Goal: Task Accomplishment & Management: Manage account settings

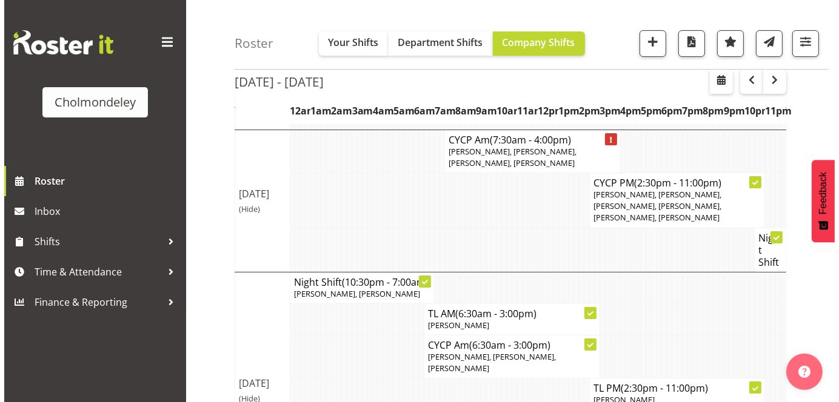
scroll to position [105, 0]
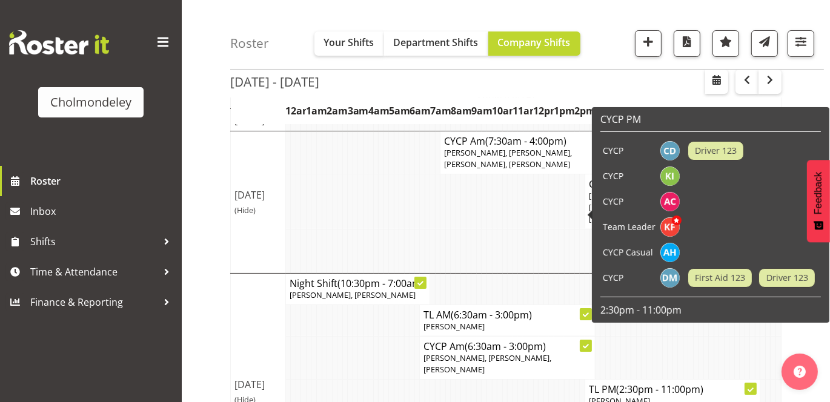
click at [751, 196] on td at bounding box center [753, 201] width 136 height 25
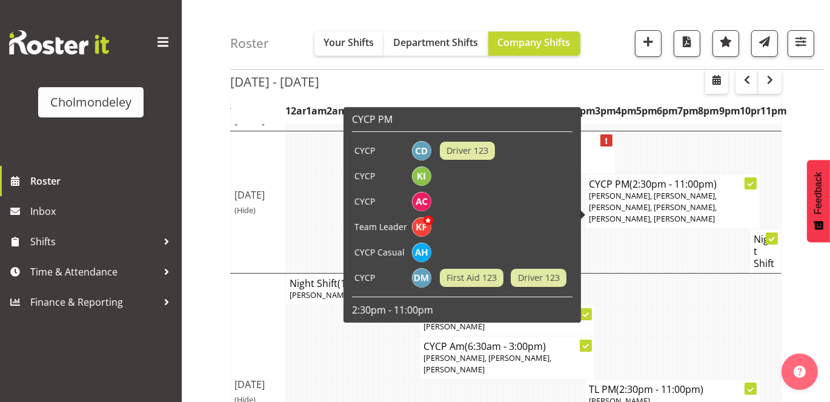
click at [748, 190] on div at bounding box center [751, 184] width 12 height 12
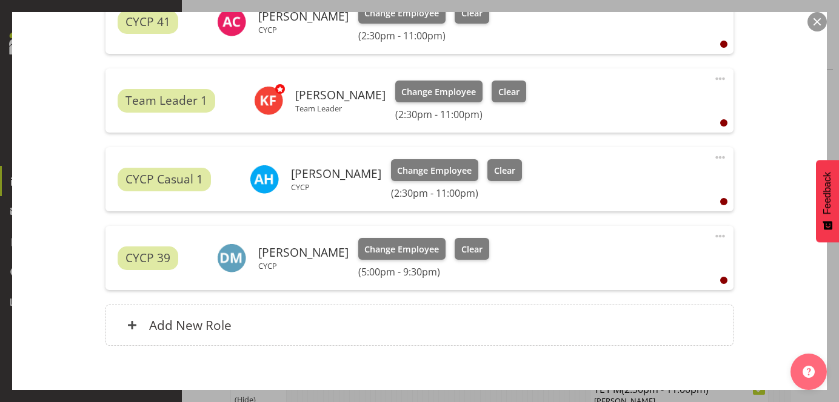
scroll to position [649, 0]
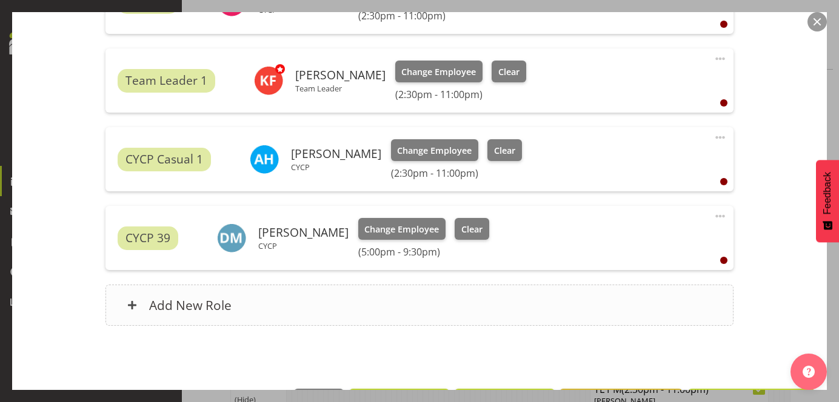
click at [128, 310] on div "Add New Role" at bounding box center [419, 305] width 628 height 41
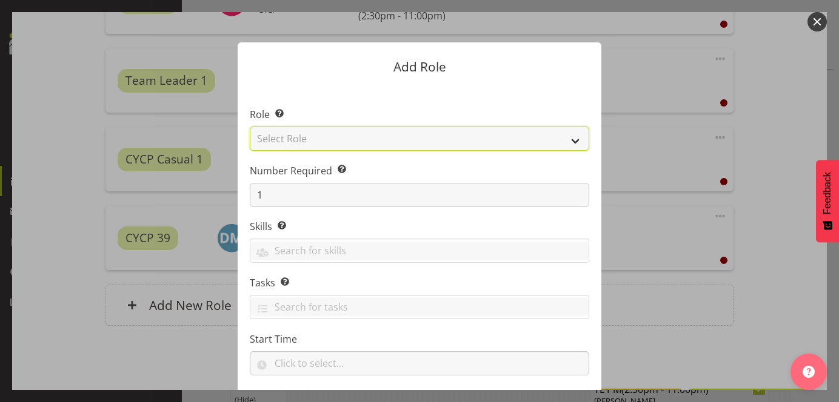
click at [577, 138] on select "Select Role Awhi Team CYCP CYCP Casual CYCP Part Time CYCP volunteer CYCP- Nigh…" at bounding box center [419, 139] width 339 height 24
select select "206"
click at [250, 127] on select "Select Role Awhi Team CYCP CYCP Casual CYCP Part Time CYCP volunteer CYCP- Nigh…" at bounding box center [419, 139] width 339 height 24
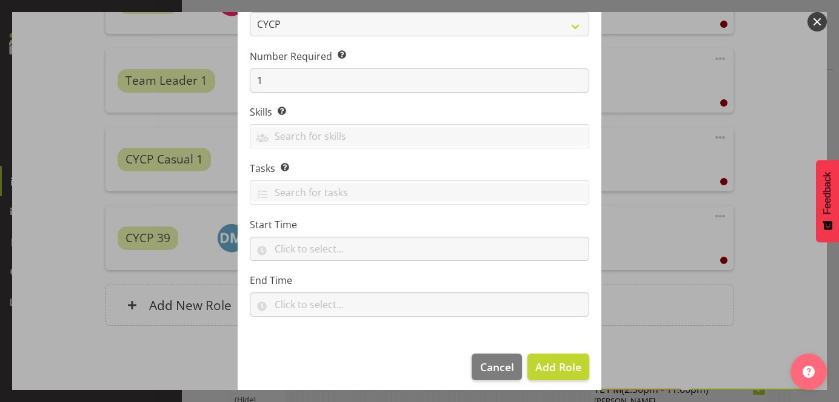
scroll to position [122, 0]
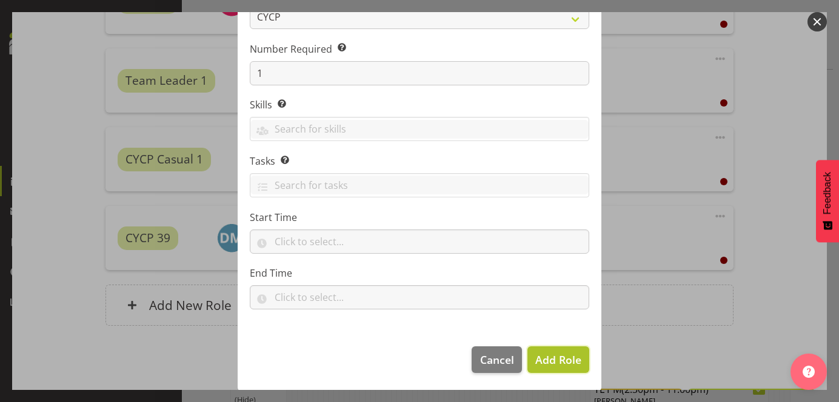
click at [567, 357] on span "Add Role" at bounding box center [558, 360] width 46 height 15
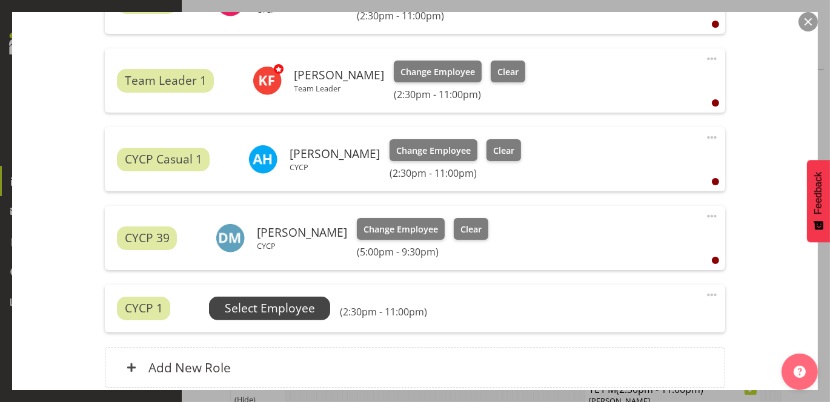
click at [293, 305] on span "Select Employee" at bounding box center [270, 309] width 90 height 18
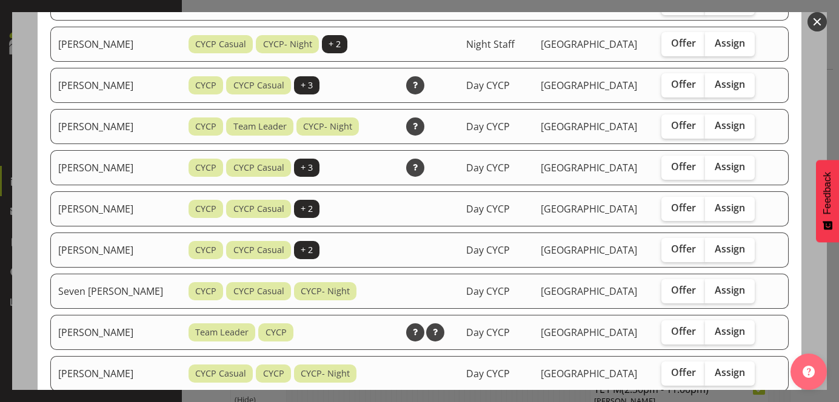
scroll to position [646, 0]
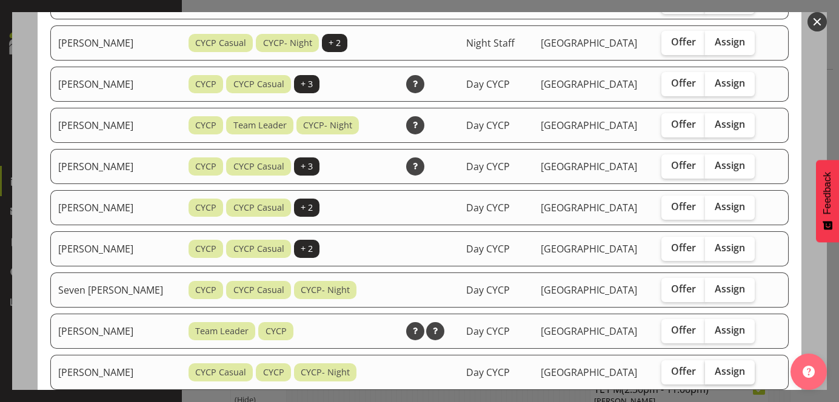
click at [739, 365] on span "Assign" at bounding box center [729, 371] width 30 height 12
click at [713, 368] on input "Assign" at bounding box center [709, 372] width 8 height 8
checkbox input "true"
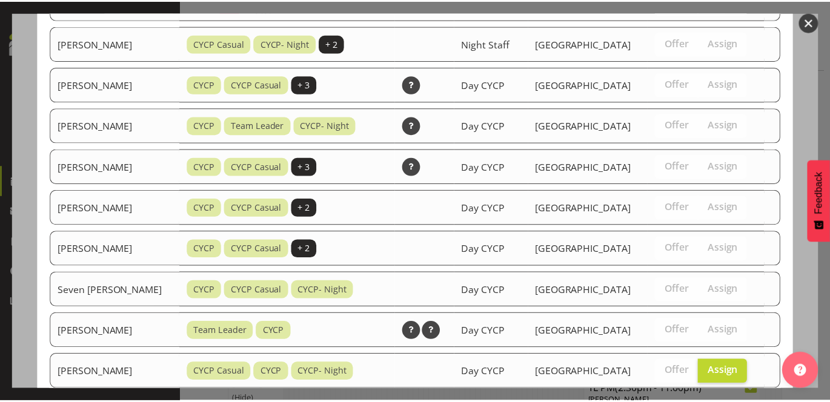
scroll to position [746, 0]
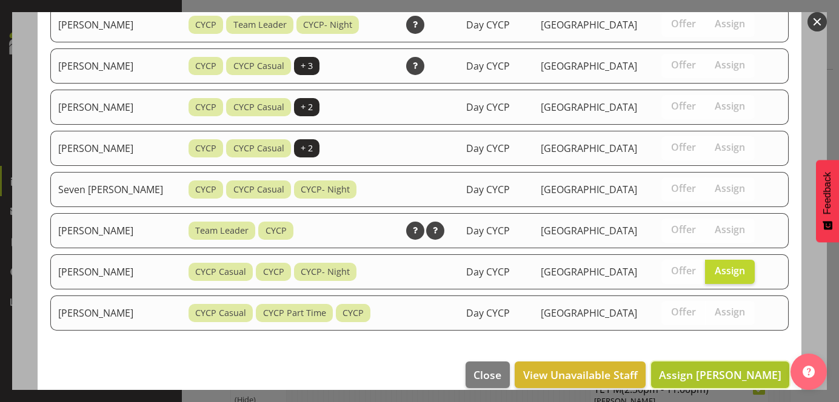
click at [739, 368] on span "Assign [PERSON_NAME]" at bounding box center [720, 375] width 122 height 15
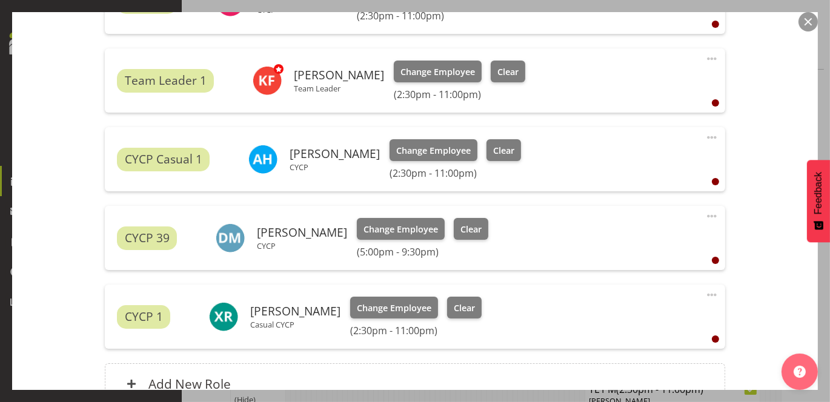
scroll to position [770, 0]
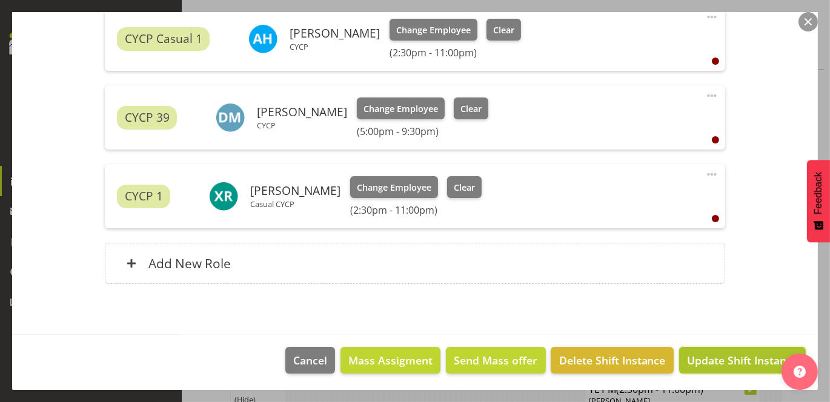
click at [740, 356] on span "Update Shift Instance" at bounding box center [742, 361] width 111 height 16
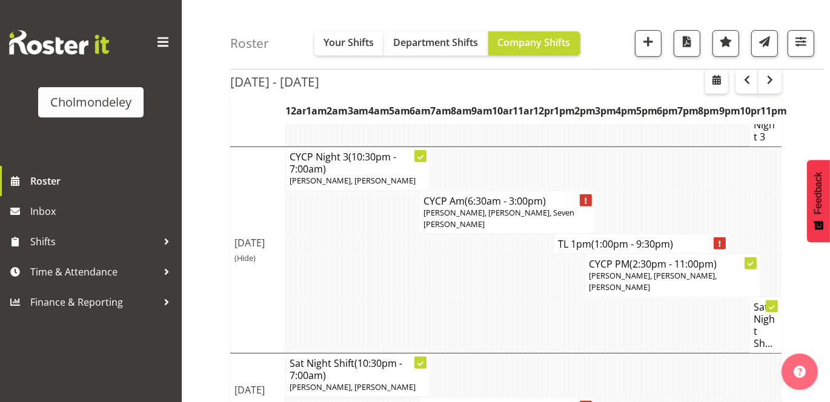
scroll to position [708, 0]
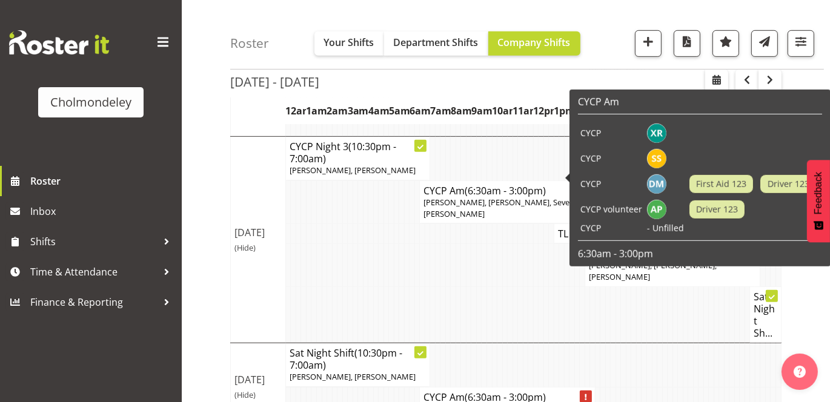
click at [531, 197] on span "[PERSON_NAME], [PERSON_NAME], Seven [PERSON_NAME]" at bounding box center [499, 208] width 151 height 22
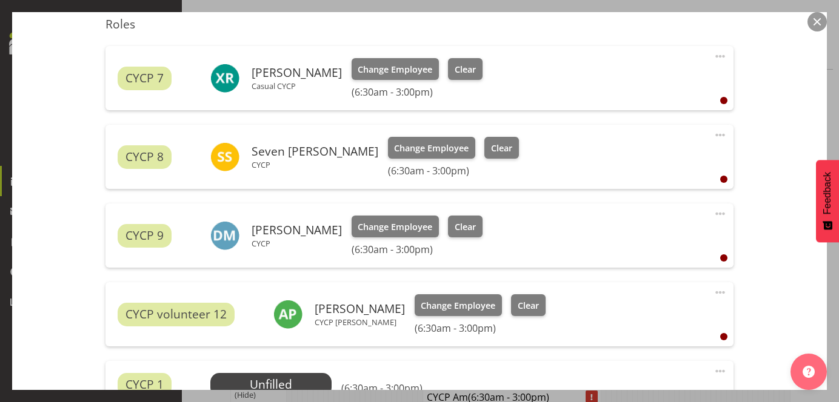
scroll to position [419, 0]
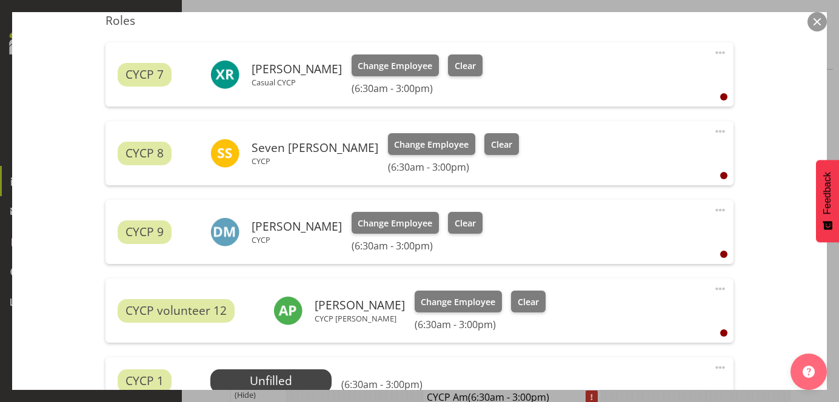
click at [714, 208] on span at bounding box center [720, 210] width 15 height 15
click at [623, 236] on link "Edit" at bounding box center [669, 237] width 116 height 22
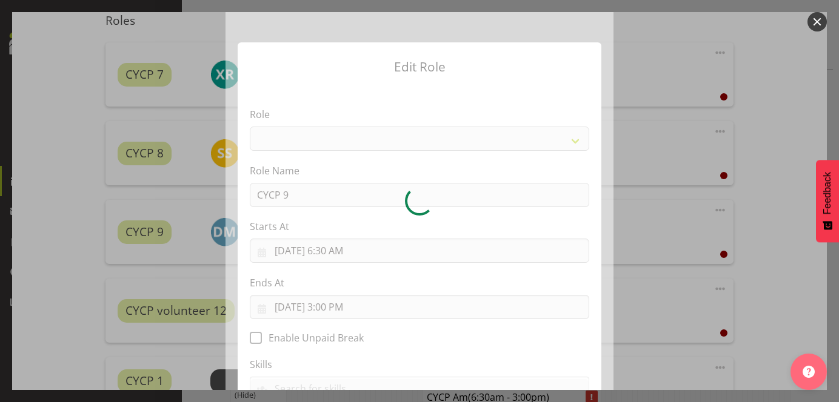
select select "206"
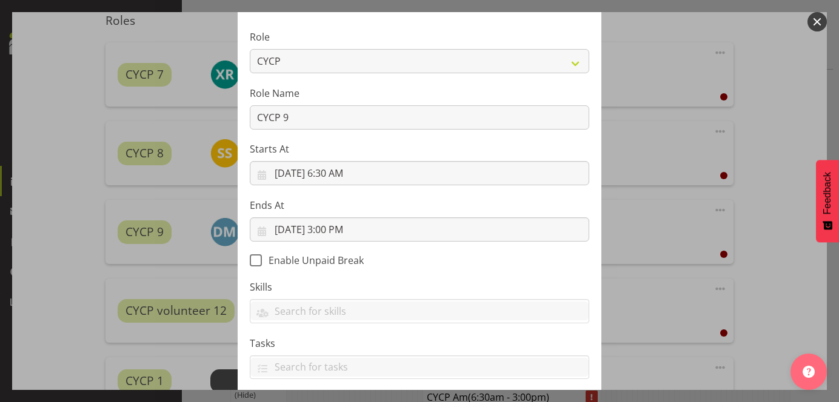
scroll to position [87, 0]
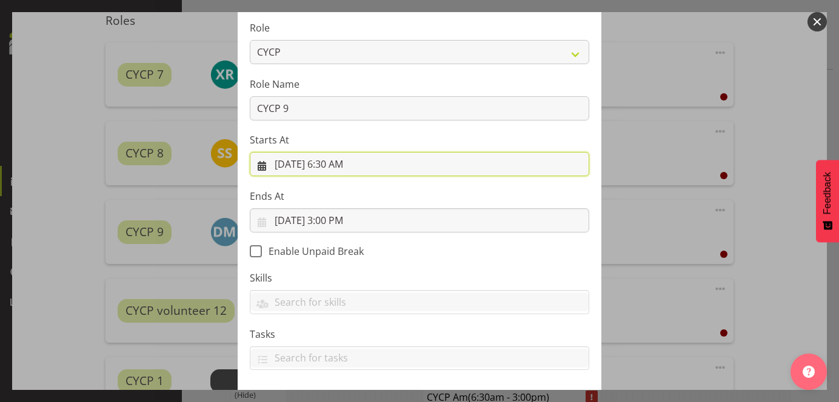
click at [341, 164] on input "[DATE] 6:30 AM" at bounding box center [419, 164] width 339 height 24
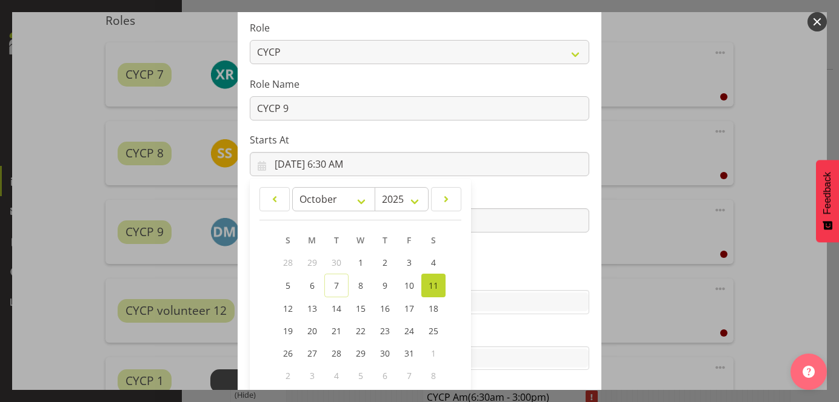
scroll to position [148, 0]
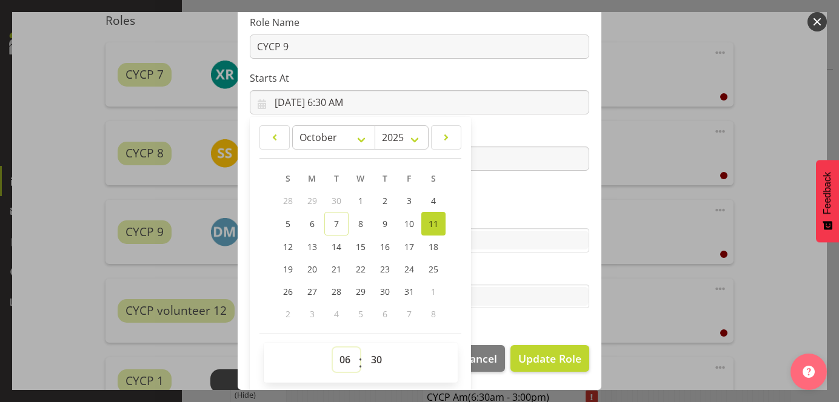
click at [340, 361] on select "00 01 02 03 04 05 06 07 08 09 10 11 12 13 14 15 16 17 18 19 20 21 22 23" at bounding box center [346, 360] width 27 height 24
select select "9"
click at [333, 348] on select "00 01 02 03 04 05 06 07 08 09 10 11 12 13 14 15 16 17 18 19 20 21 22 23" at bounding box center [346, 360] width 27 height 24
type input "[DATE] 9:30 AM"
click at [371, 360] on select "00 01 02 03 04 05 06 07 08 09 10 11 12 13 14 15 16 17 18 19 20 21 22 23 24 25 2…" at bounding box center [377, 360] width 27 height 24
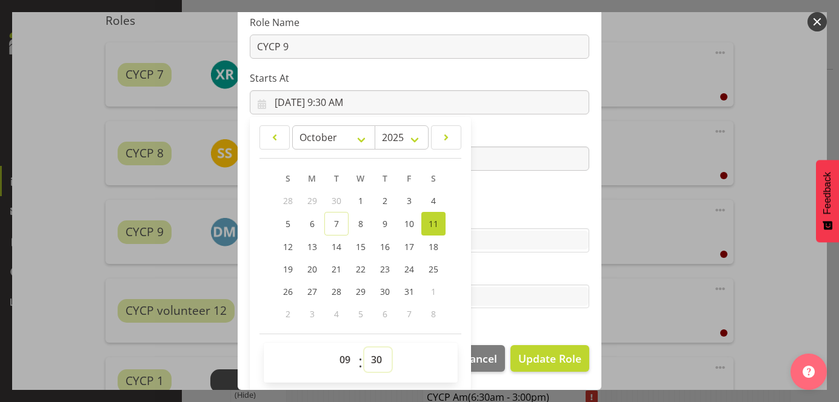
select select "0"
click at [364, 348] on select "00 01 02 03 04 05 06 07 08 09 10 11 12 13 14 15 16 17 18 19 20 21 22 23 24 25 2…" at bounding box center [377, 360] width 27 height 24
type input "[DATE] 9:00 AM"
click at [491, 189] on section "Role Awhi Team CYCP CYCP Casual CYCP Part Time CYCP volunteer CYCP- Night Educa…" at bounding box center [420, 135] width 364 height 396
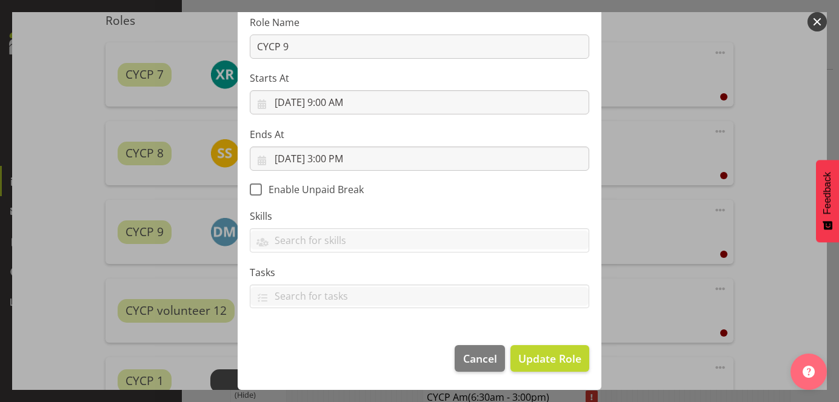
scroll to position [147, 0]
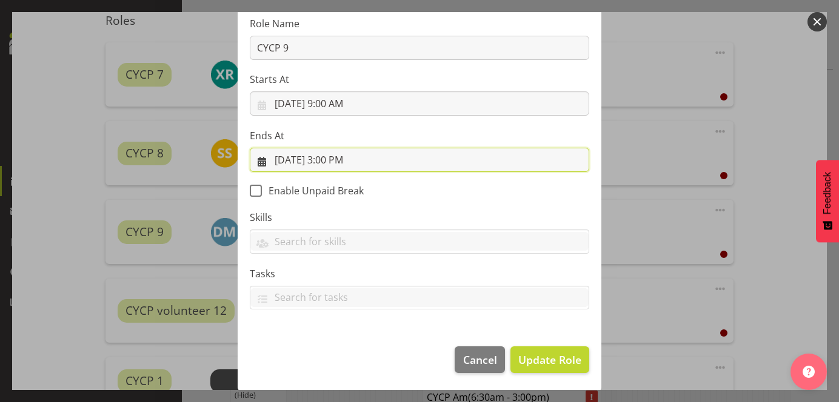
click at [337, 161] on input "[DATE] 3:00 PM" at bounding box center [419, 160] width 339 height 24
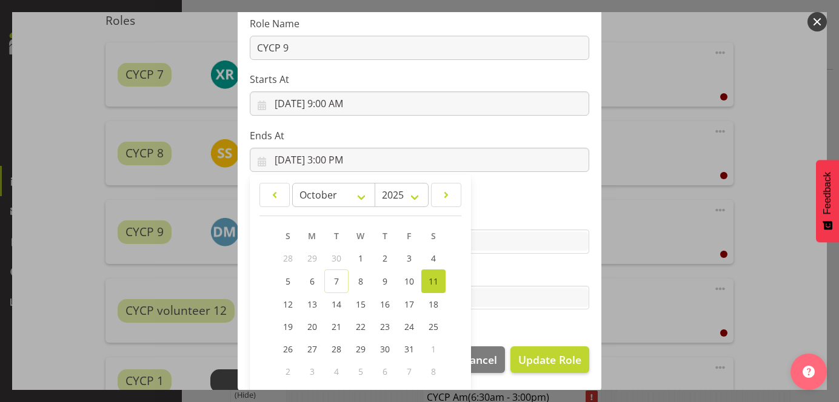
scroll to position [205, 0]
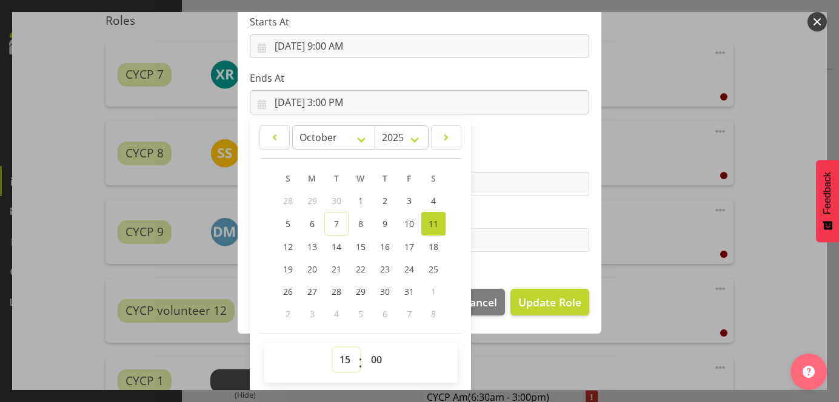
click at [333, 354] on select "00 01 02 03 04 05 06 07 08 09 10 11 12 13 14 15 16 17 18 19 20 21 22 23" at bounding box center [346, 360] width 27 height 24
select select "13"
click at [333, 348] on select "00 01 02 03 04 05 06 07 08 09 10 11 12 13 14 15 16 17 18 19 20 21 22 23" at bounding box center [346, 360] width 27 height 24
type input "[DATE] 1:00 PM"
click at [524, 211] on label "Tasks" at bounding box center [419, 216] width 339 height 15
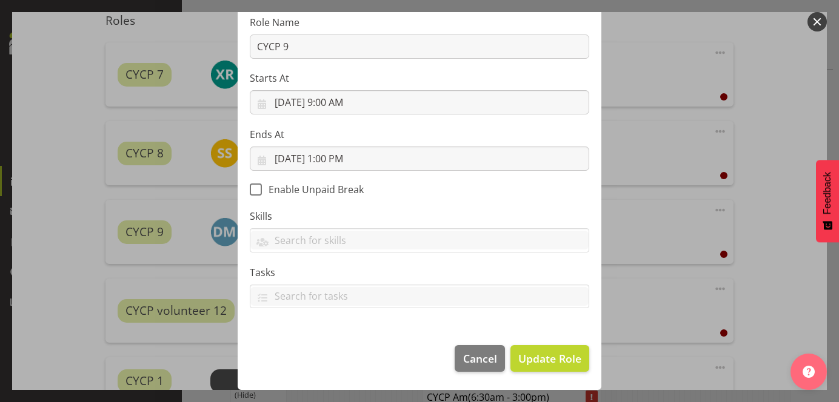
scroll to position [147, 0]
click at [545, 354] on span "Update Role" at bounding box center [549, 360] width 63 height 16
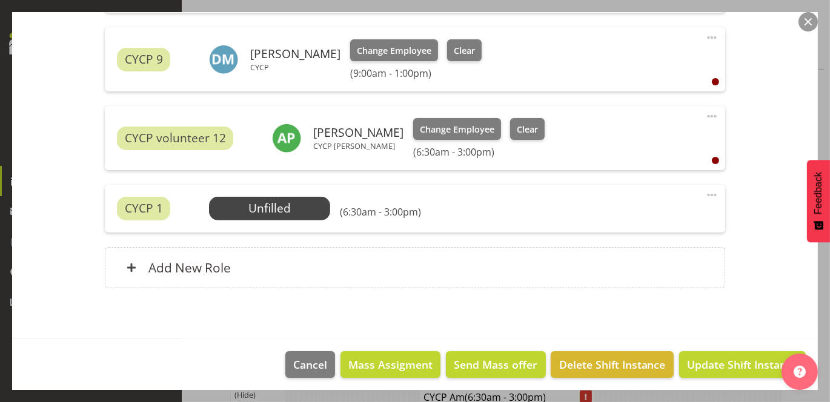
scroll to position [596, 0]
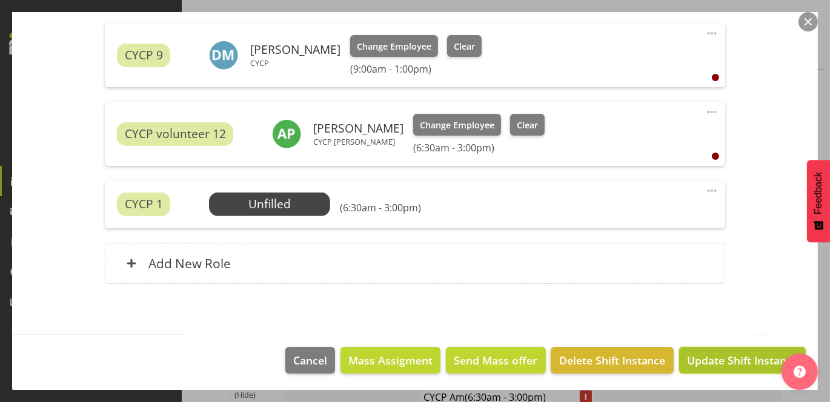
click at [759, 355] on span "Update Shift Instance" at bounding box center [742, 361] width 111 height 16
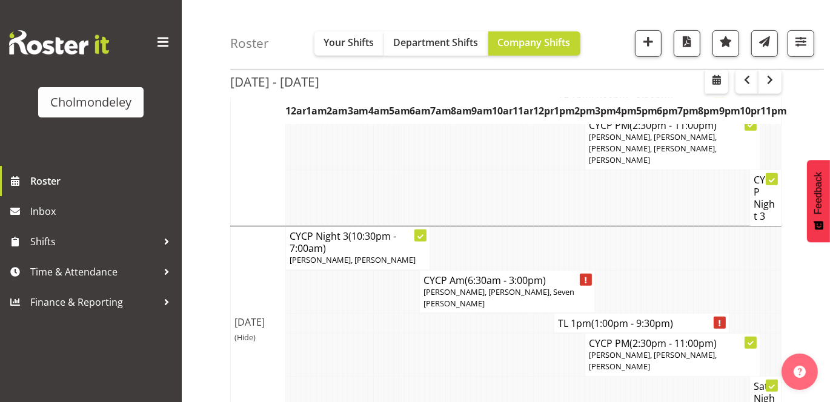
scroll to position [617, 0]
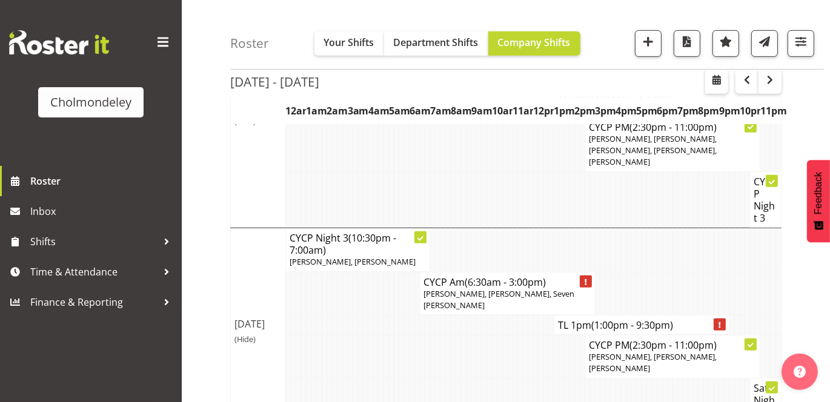
click at [556, 288] on span "[PERSON_NAME], [PERSON_NAME], Seven [PERSON_NAME]" at bounding box center [499, 299] width 151 height 22
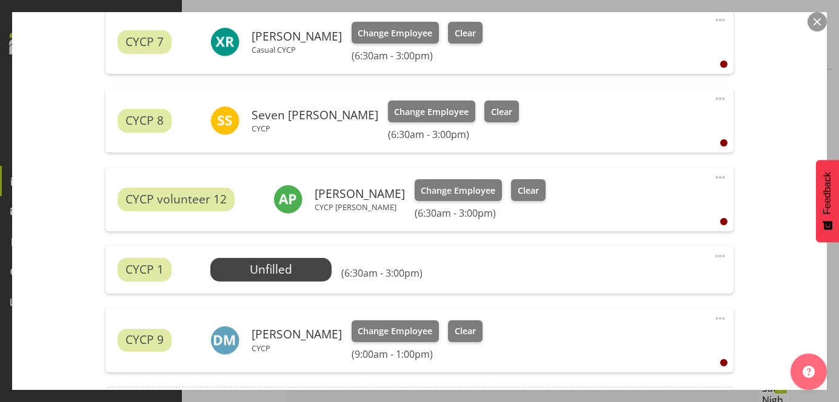
scroll to position [455, 0]
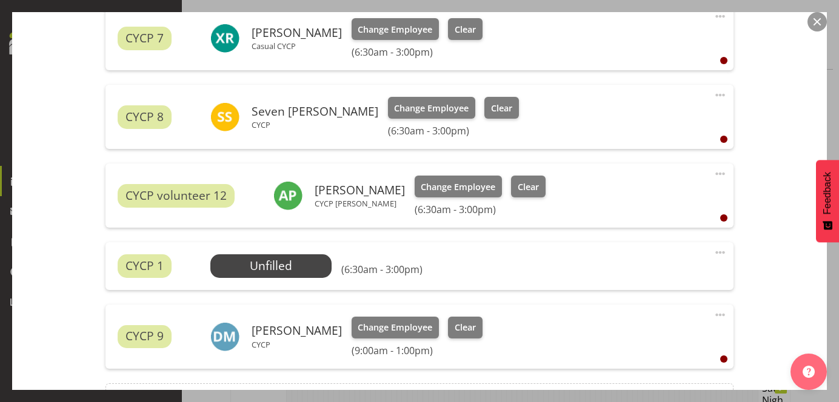
click at [716, 314] on span at bounding box center [720, 315] width 15 height 15
click at [644, 341] on link "Edit" at bounding box center [669, 342] width 116 height 22
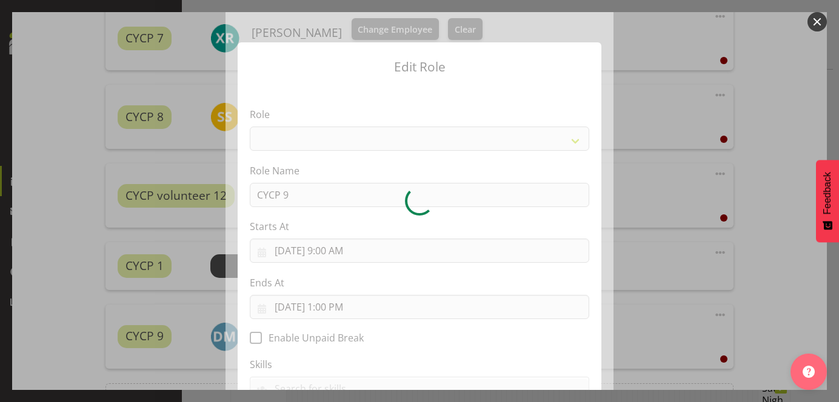
select select "206"
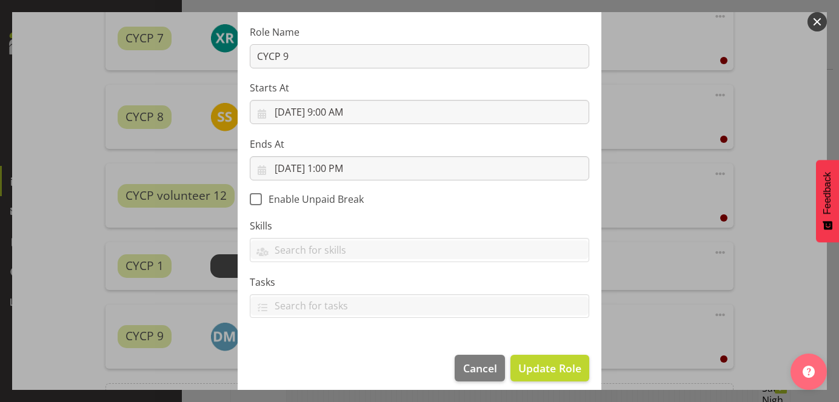
scroll to position [147, 0]
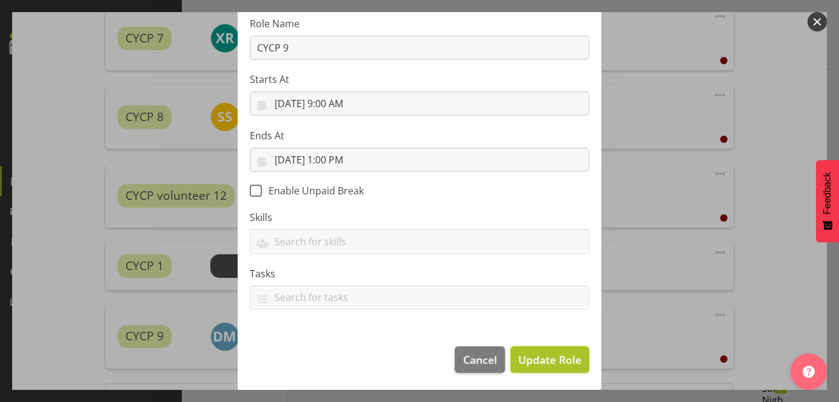
click at [545, 357] on span "Update Role" at bounding box center [549, 360] width 63 height 16
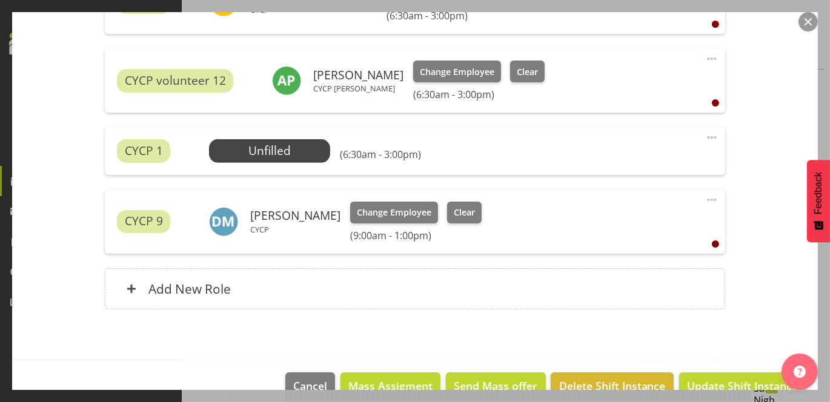
scroll to position [589, 0]
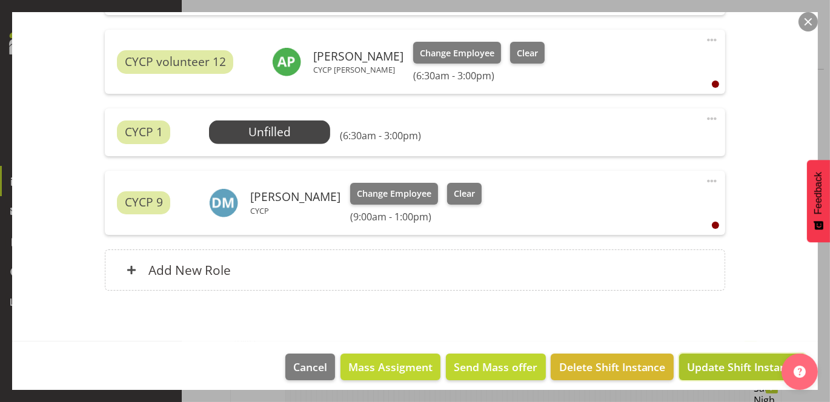
click at [730, 364] on span "Update Shift Instance" at bounding box center [742, 367] width 111 height 16
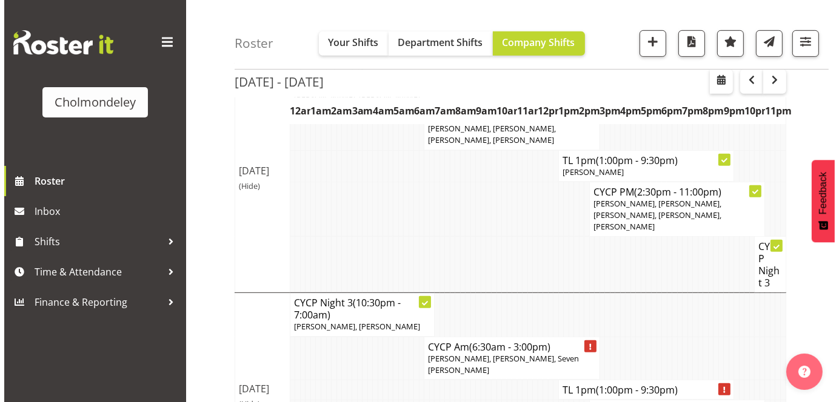
scroll to position [548, 0]
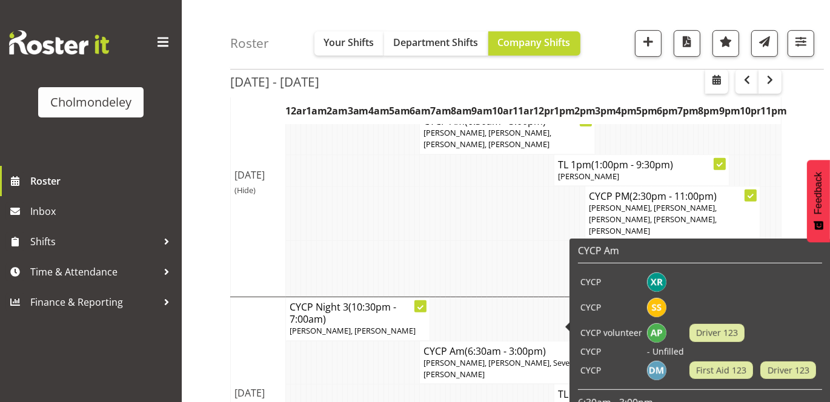
click at [557, 357] on span "[PERSON_NAME], [PERSON_NAME], Seven [PERSON_NAME]" at bounding box center [499, 368] width 151 height 22
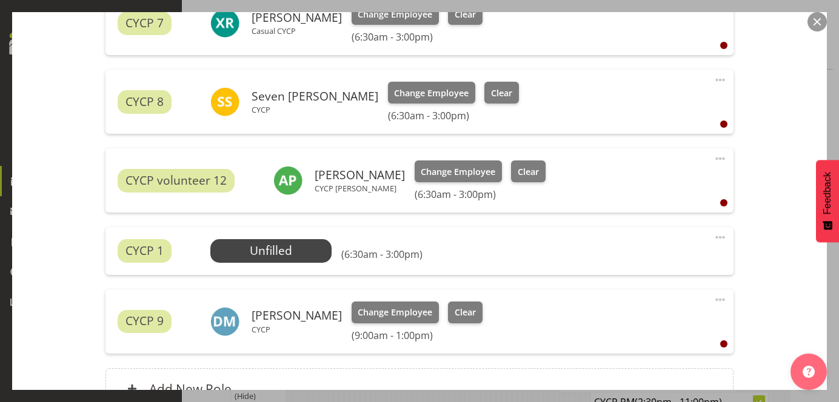
scroll to position [0, 0]
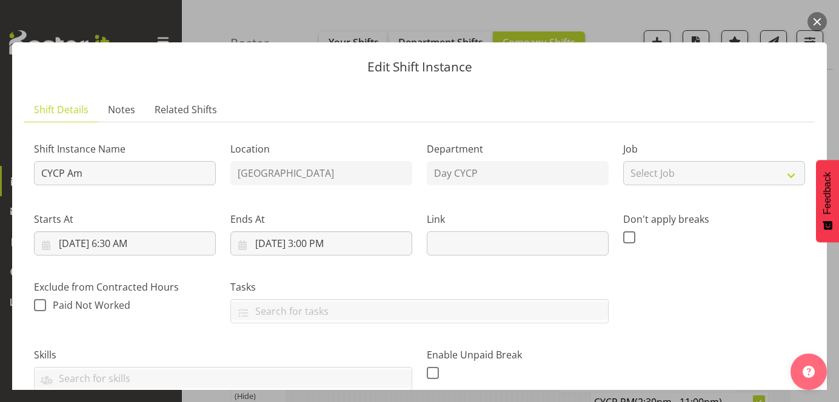
click at [814, 24] on button "button" at bounding box center [816, 21] width 19 height 19
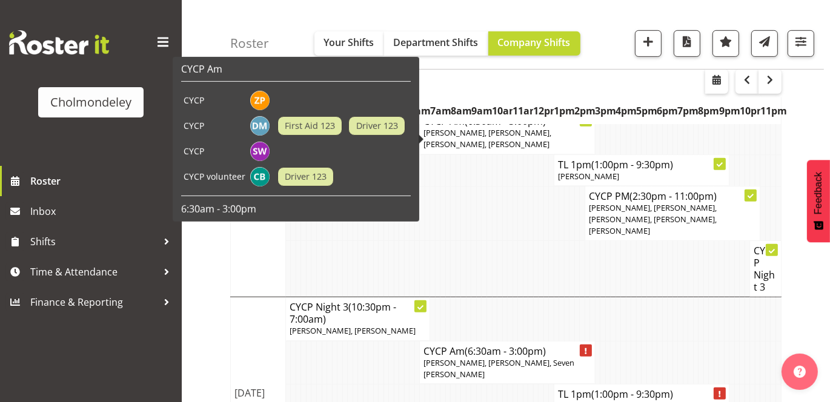
click at [481, 136] on span "[PERSON_NAME], [PERSON_NAME], [PERSON_NAME], [PERSON_NAME]" at bounding box center [488, 138] width 128 height 22
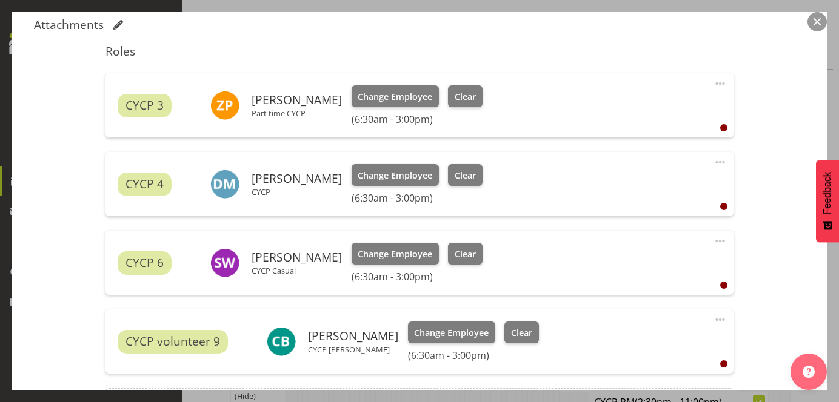
scroll to position [384, 0]
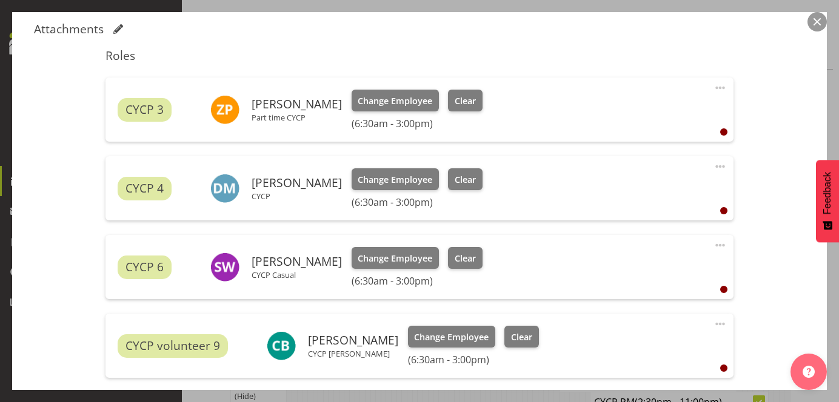
click at [713, 167] on span at bounding box center [720, 166] width 15 height 15
click at [629, 193] on link "Edit" at bounding box center [669, 193] width 116 height 22
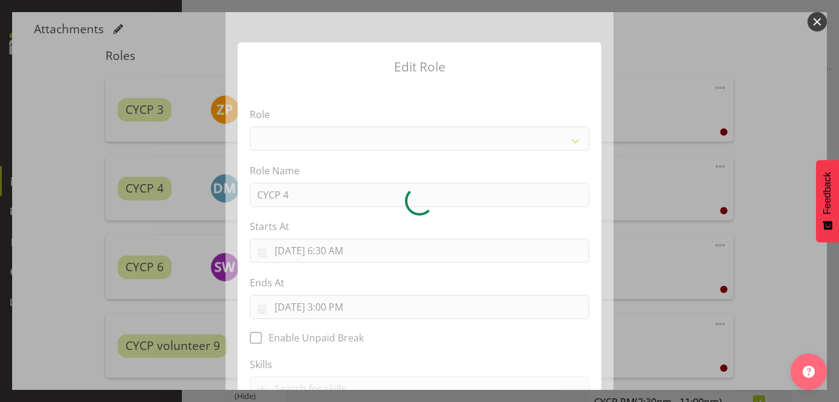
select select "206"
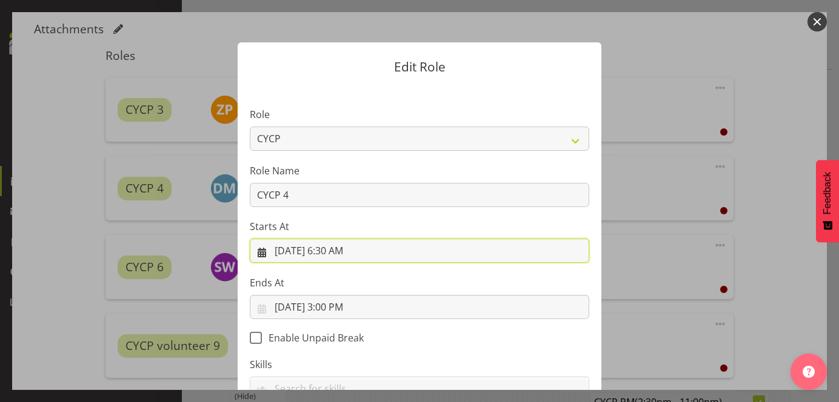
click at [341, 254] on input "[DATE] 6:30 AM" at bounding box center [419, 251] width 339 height 24
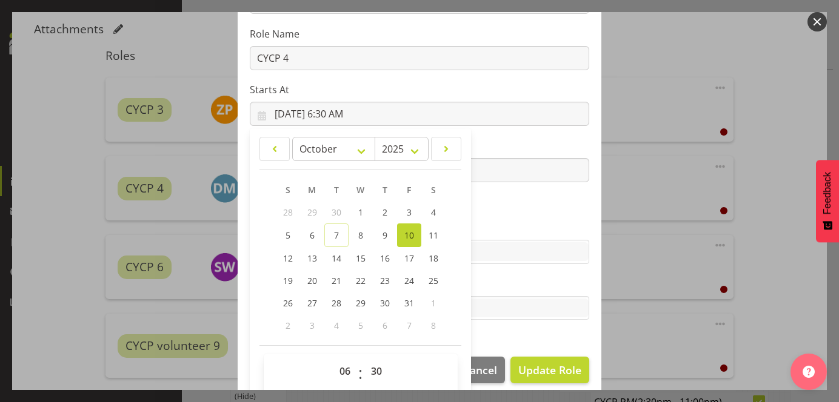
scroll to position [148, 0]
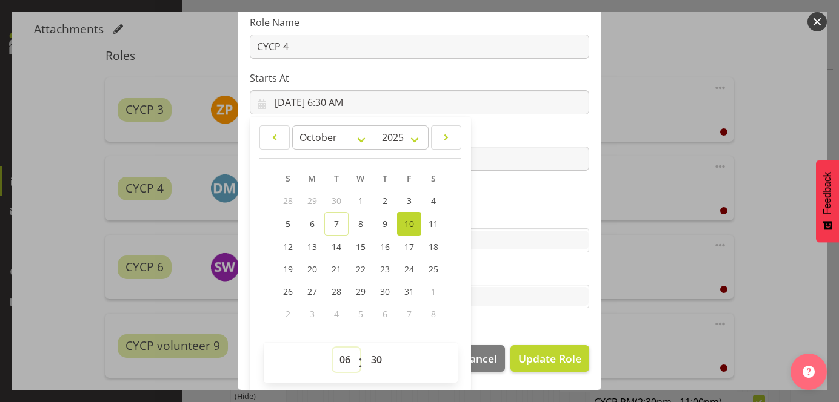
click at [344, 363] on select "00 01 02 03 04 05 06 07 08 09 10 11 12 13 14 15 16 17 18 19 20 21 22 23" at bounding box center [346, 360] width 27 height 24
select select "9"
click at [333, 348] on select "00 01 02 03 04 05 06 07 08 09 10 11 12 13 14 15 16 17 18 19 20 21 22 23" at bounding box center [346, 360] width 27 height 24
type input "[DATE] 9:30 AM"
click at [368, 363] on select "00 01 02 03 04 05 06 07 08 09 10 11 12 13 14 15 16 17 18 19 20 21 22 23 24 25 2…" at bounding box center [377, 360] width 27 height 24
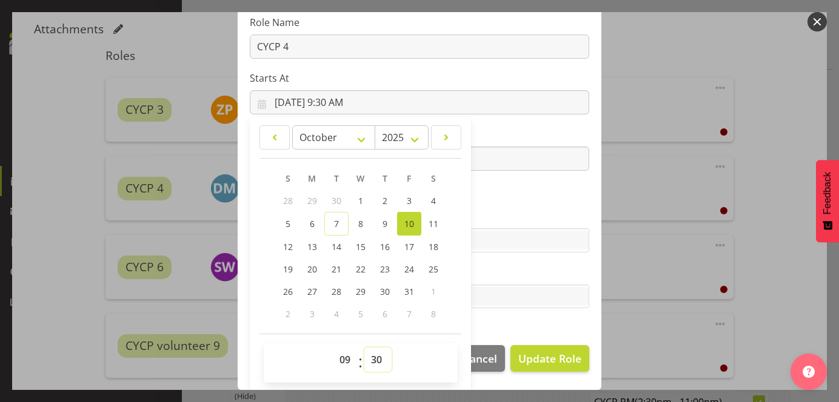
select select "0"
click at [364, 348] on select "00 01 02 03 04 05 06 07 08 09 10 11 12 13 14 15 16 17 18 19 20 21 22 23 24 25 2…" at bounding box center [377, 360] width 27 height 24
type input "[DATE] 9:00 AM"
click at [513, 216] on label "Skills" at bounding box center [419, 216] width 339 height 15
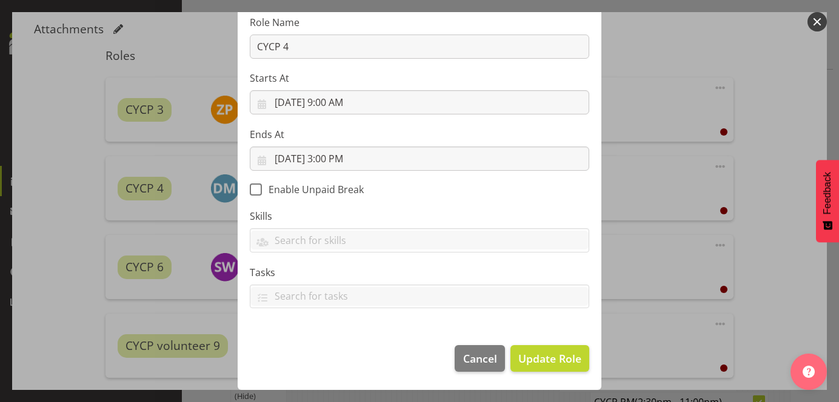
scroll to position [147, 0]
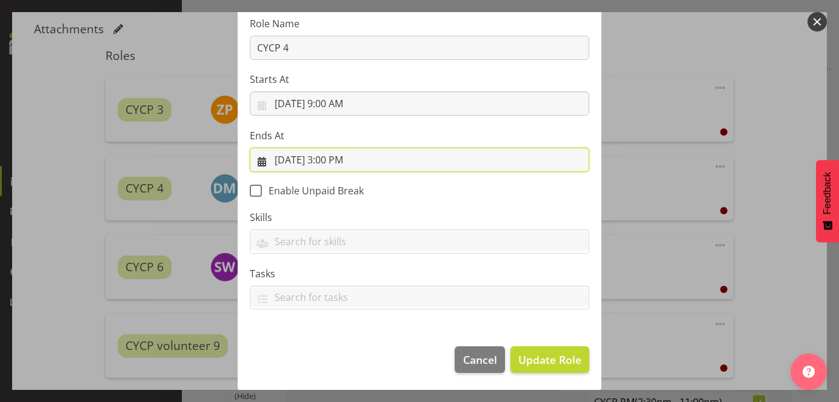
click at [335, 160] on input "[DATE] 3:00 PM" at bounding box center [419, 160] width 339 height 24
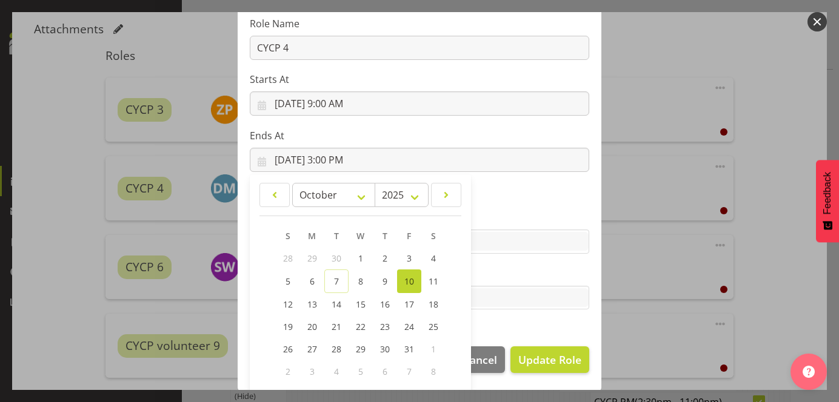
scroll to position [205, 0]
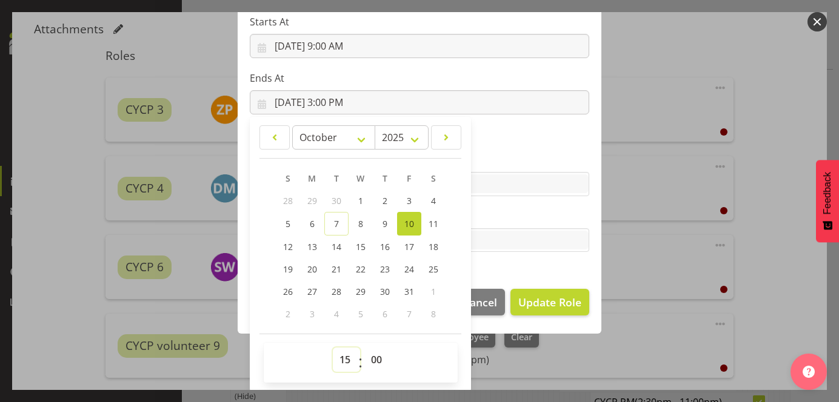
click at [336, 359] on select "00 01 02 03 04 05 06 07 08 09 10 11 12 13 14 15 16 17 18 19 20 21 22 23" at bounding box center [346, 360] width 27 height 24
select select "13"
click at [333, 348] on select "00 01 02 03 04 05 06 07 08 09 10 11 12 13 14 15 16 17 18 19 20 21 22 23" at bounding box center [346, 360] width 27 height 24
type input "[DATE] 1:00 PM"
click at [512, 148] on section "Role Awhi Team CYCP CYCP Casual CYCP Part Time CYCP volunteer CYCP- Night Educa…" at bounding box center [420, 79] width 364 height 396
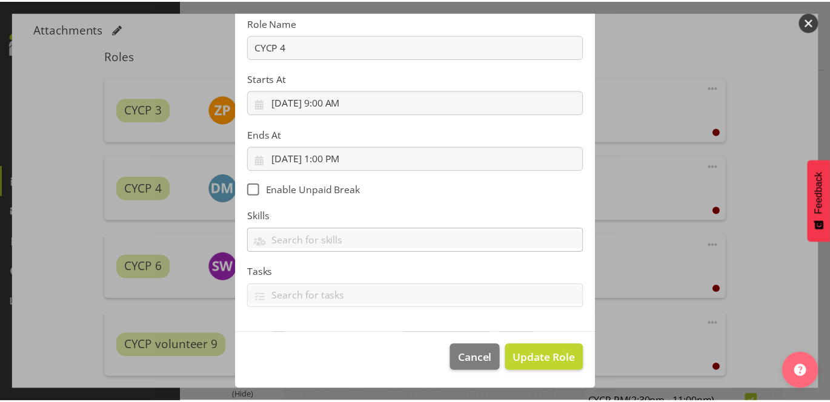
scroll to position [147, 0]
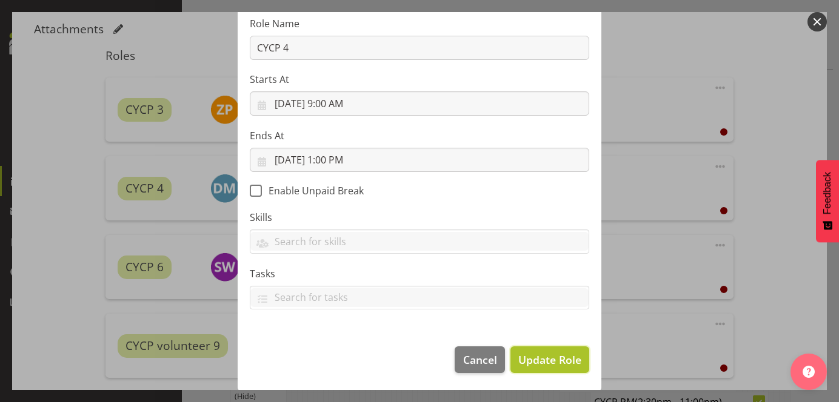
click at [548, 356] on span "Update Role" at bounding box center [549, 360] width 63 height 16
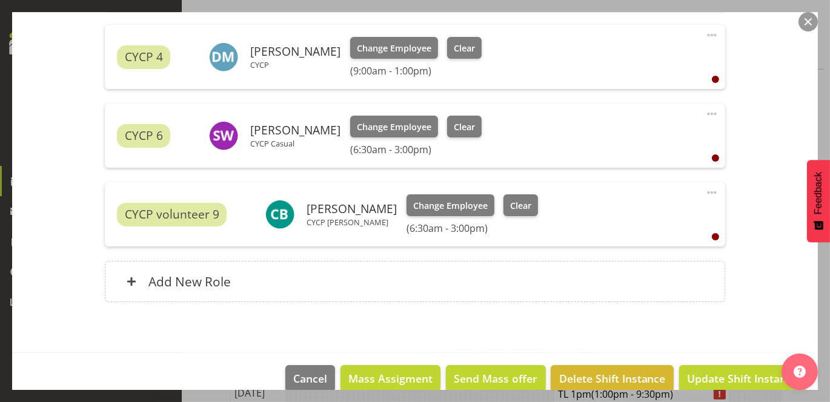
scroll to position [533, 0]
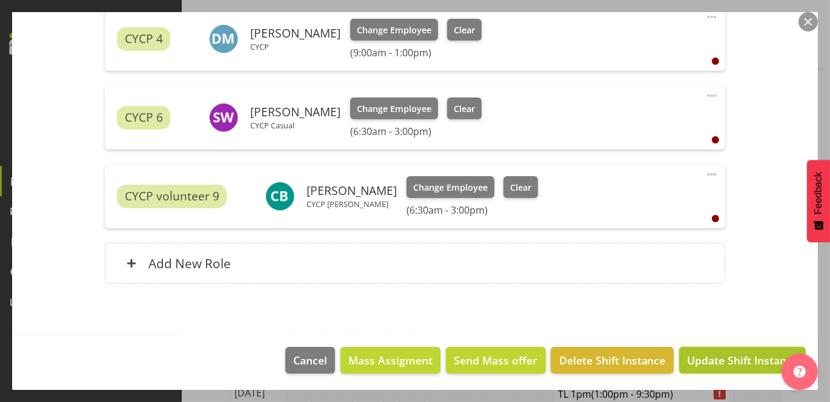
click at [749, 354] on span "Update Shift Instance" at bounding box center [742, 361] width 111 height 16
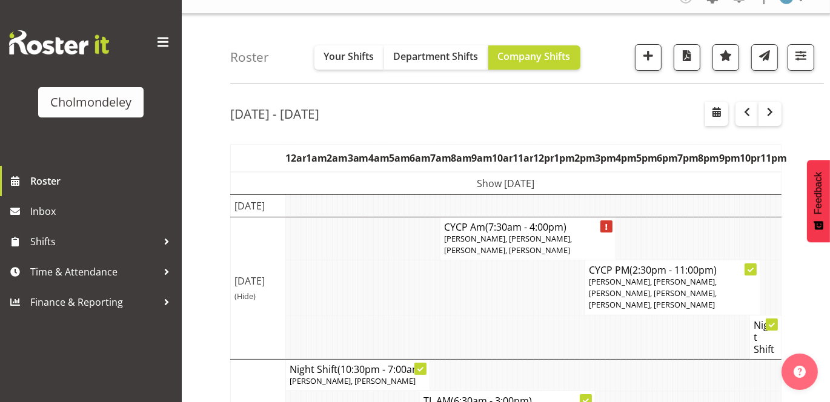
scroll to position [24, 0]
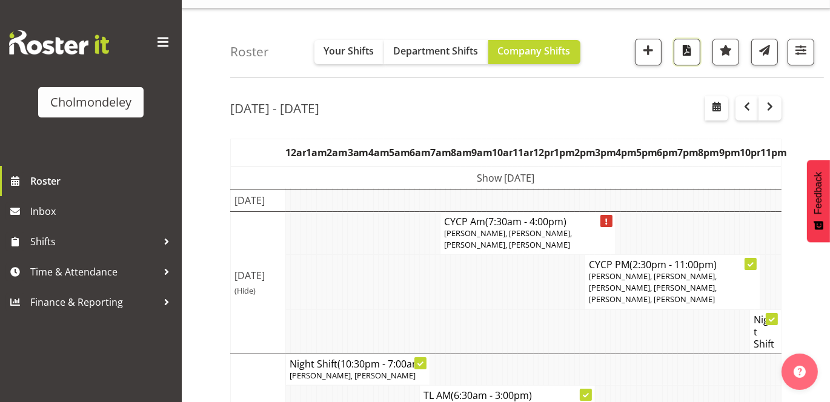
click at [683, 53] on span "button" at bounding box center [687, 50] width 16 height 16
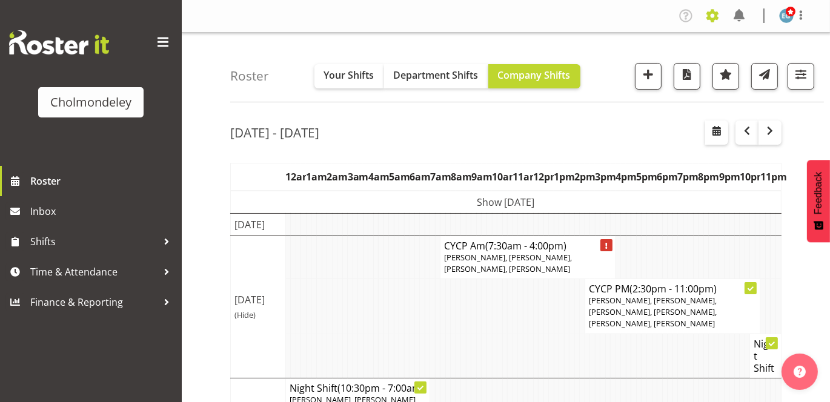
click at [716, 14] on span at bounding box center [712, 15] width 19 height 19
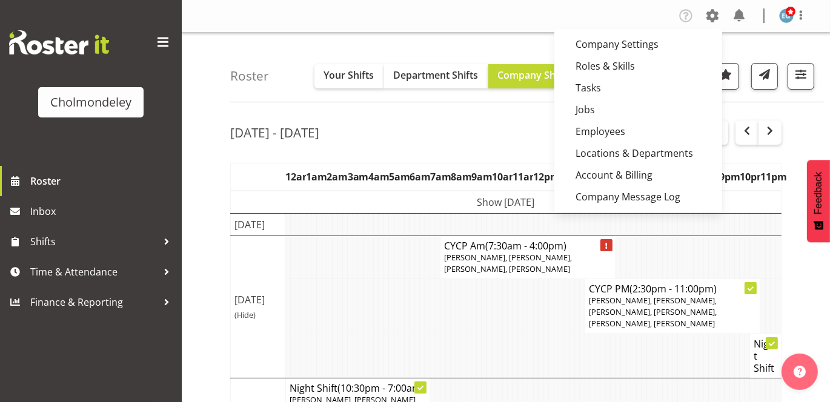
click at [796, 47] on div "Roster Your Shifts Department Shifts Company Shifts All Locations [GEOGRAPHIC_D…" at bounding box center [527, 68] width 594 height 70
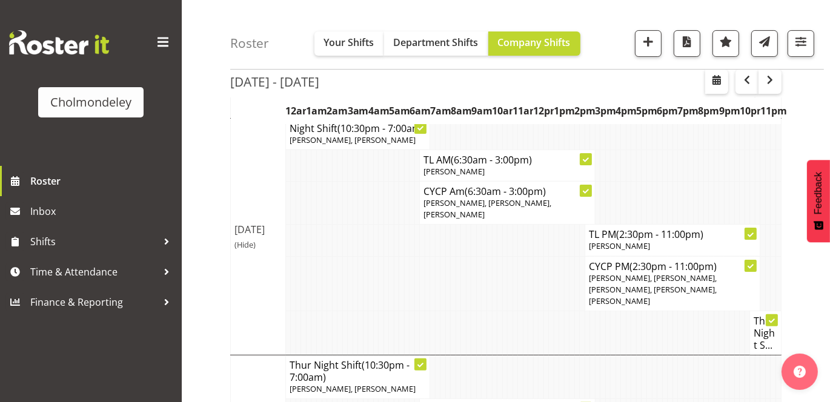
scroll to position [268, 0]
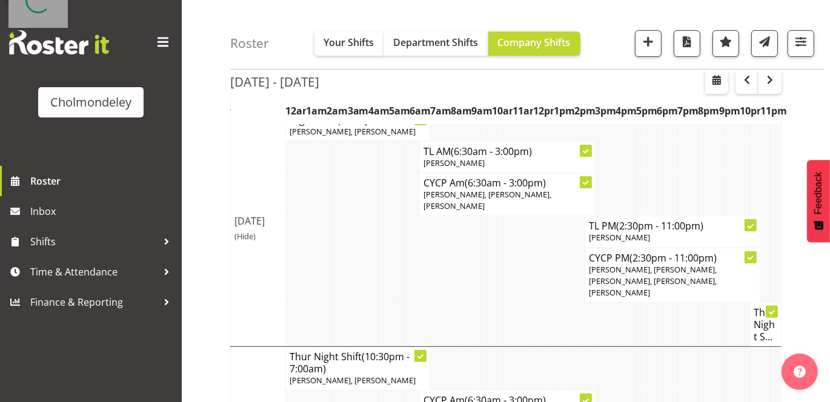
click at [583, 185] on icon at bounding box center [586, 183] width 6 height 4
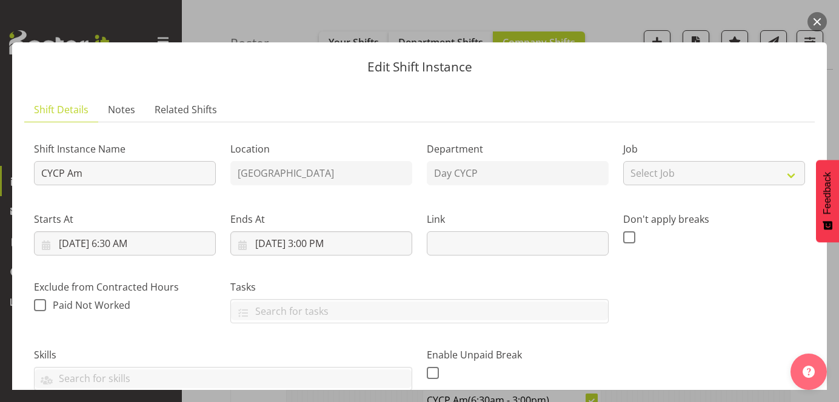
click at [818, 26] on button "button" at bounding box center [816, 21] width 19 height 19
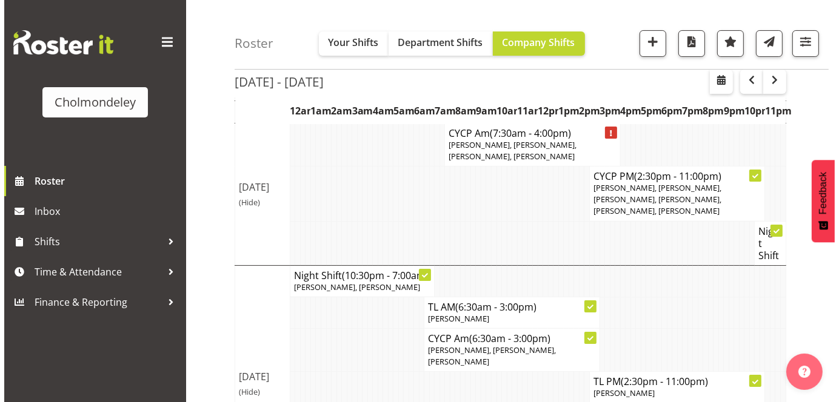
scroll to position [88, 0]
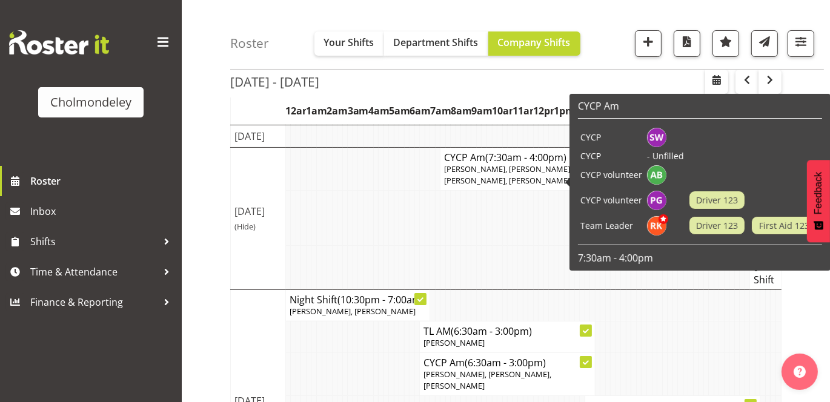
click at [606, 172] on td "CYCP volunteer" at bounding box center [611, 174] width 67 height 25
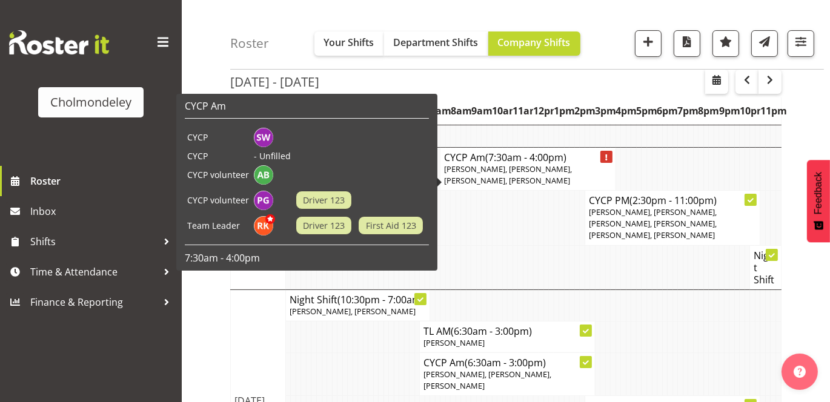
click at [604, 163] on div at bounding box center [606, 157] width 12 height 12
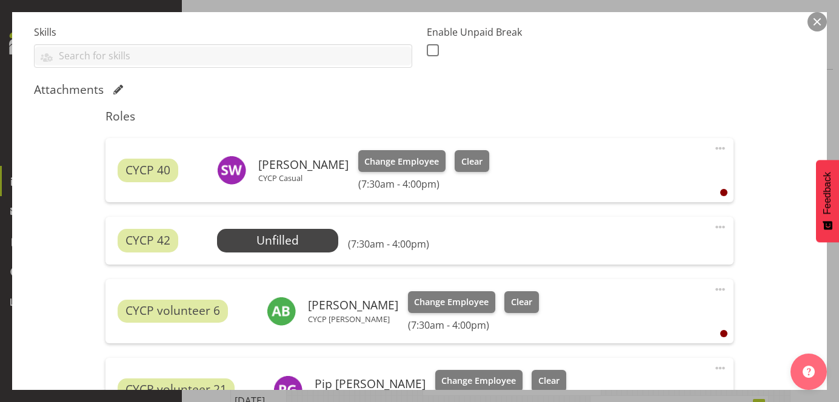
scroll to position [419, 0]
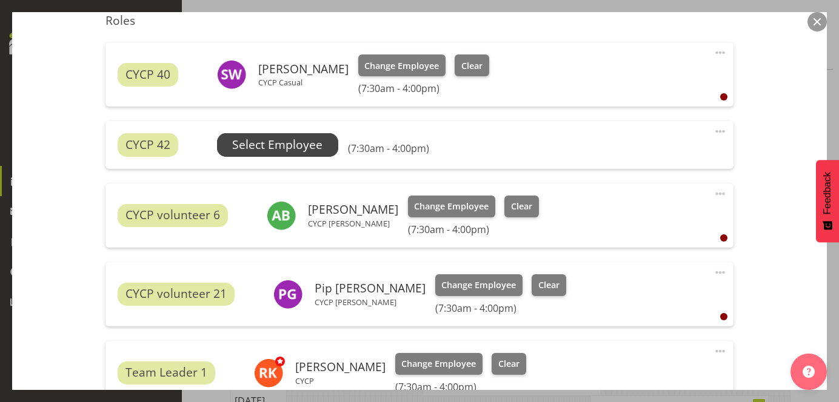
click at [265, 147] on span "Select Employee" at bounding box center [277, 145] width 90 height 18
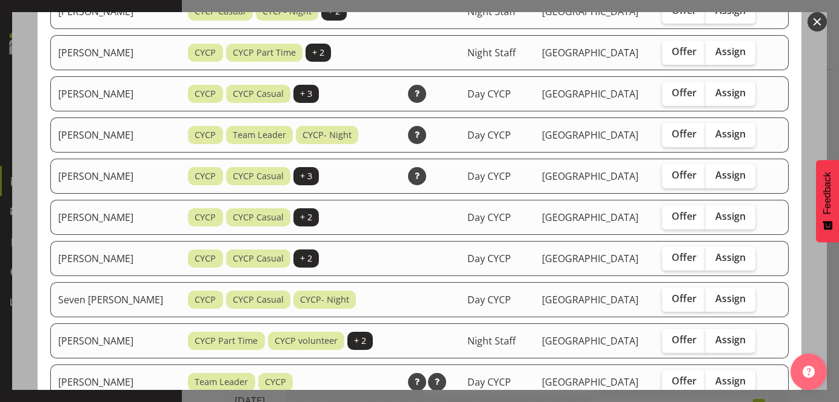
scroll to position [729, 0]
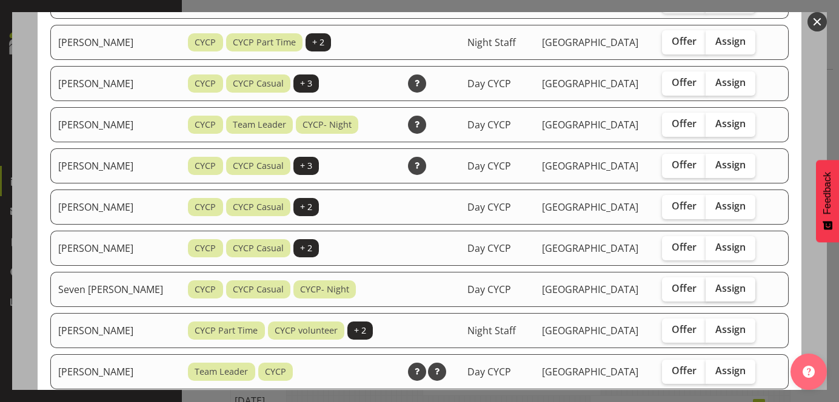
click at [727, 282] on span "Assign" at bounding box center [730, 288] width 30 height 12
click at [713, 285] on input "Assign" at bounding box center [709, 289] width 8 height 8
checkbox input "true"
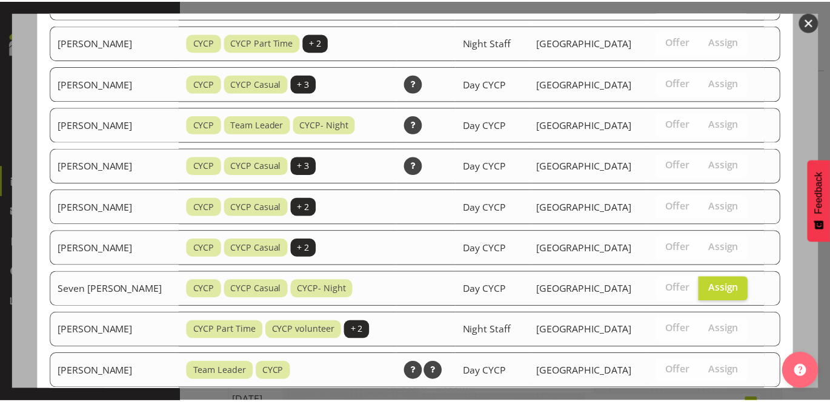
scroll to position [827, 0]
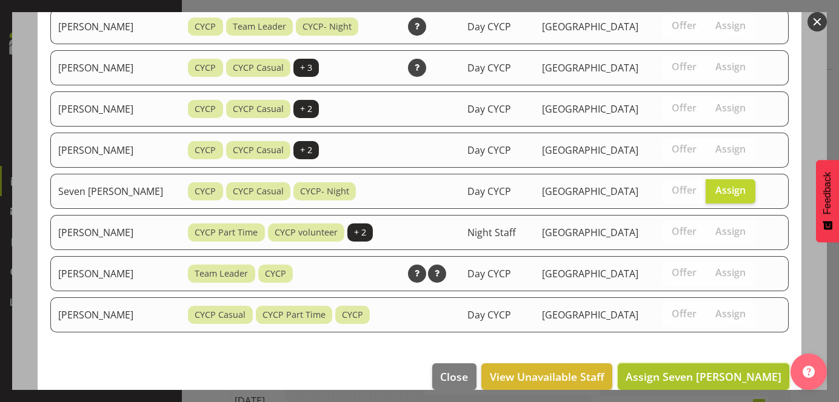
click at [740, 370] on span "Assign Seven [PERSON_NAME]" at bounding box center [703, 377] width 156 height 15
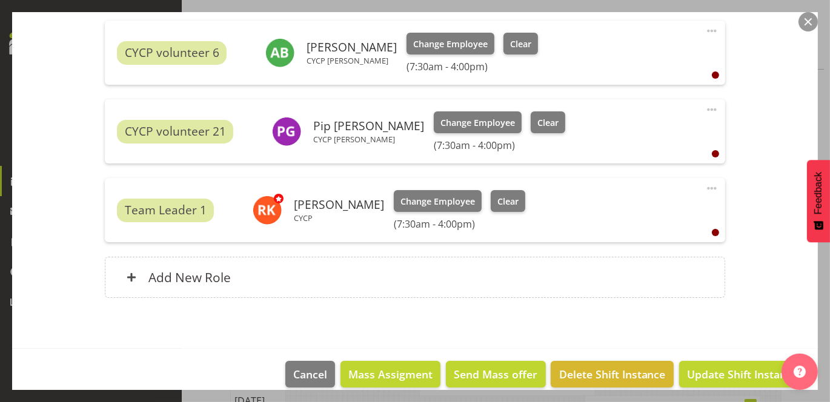
scroll to position [612, 0]
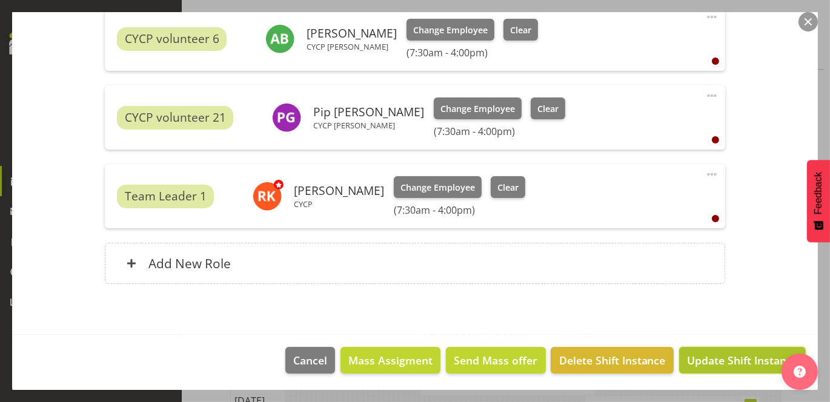
click at [726, 361] on span "Update Shift Instance" at bounding box center [742, 361] width 111 height 16
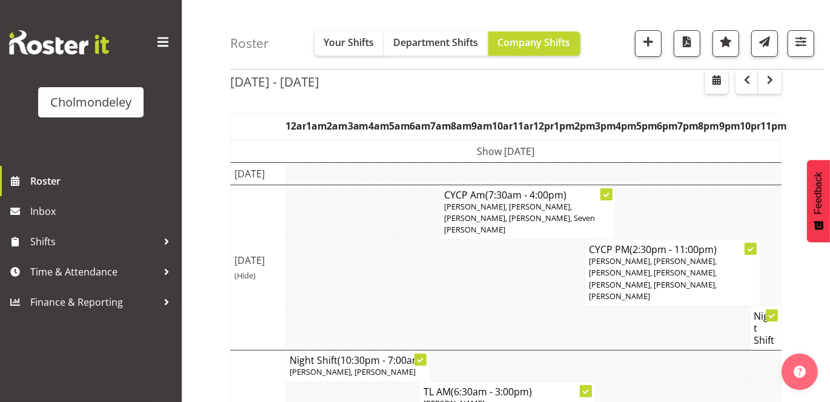
scroll to position [0, 0]
